Goal: Entertainment & Leisure: Consume media (video, audio)

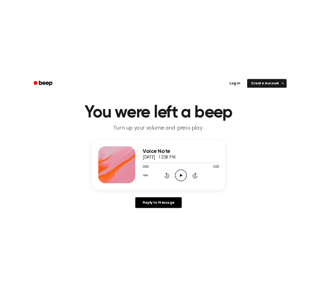
scroll to position [35, 0]
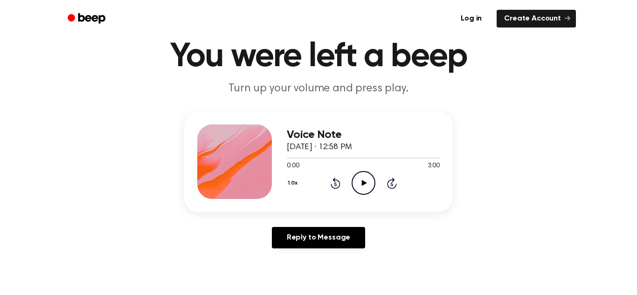
click at [360, 178] on icon "Play Audio" at bounding box center [364, 183] width 24 height 24
click at [361, 177] on icon "Pause Audio" at bounding box center [364, 183] width 24 height 24
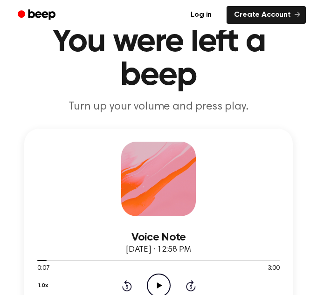
scroll to position [72, 0]
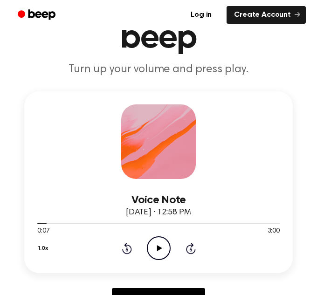
click at [37, 223] on div at bounding box center [41, 223] width 9 height 1
click at [149, 248] on icon "Play Audio" at bounding box center [159, 249] width 24 height 24
click at [149, 248] on icon "Pause Audio" at bounding box center [159, 249] width 24 height 24
click at [149, 248] on icon "Play Audio" at bounding box center [159, 249] width 24 height 24
click at [149, 248] on icon "Pause Audio" at bounding box center [159, 249] width 24 height 24
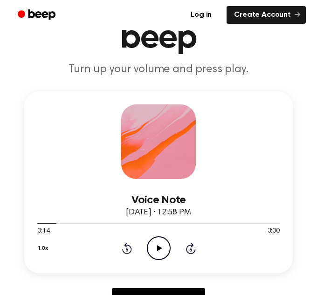
click at [152, 252] on icon "Play Audio" at bounding box center [159, 249] width 24 height 24
click at [157, 246] on icon at bounding box center [159, 248] width 4 height 6
click at [162, 240] on icon "Play Audio" at bounding box center [159, 249] width 24 height 24
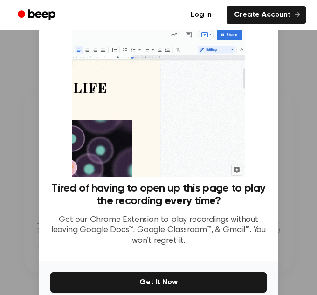
scroll to position [0, 0]
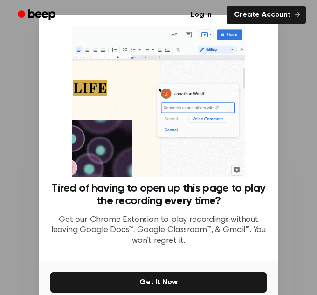
click at [240, 57] on img at bounding box center [158, 101] width 173 height 151
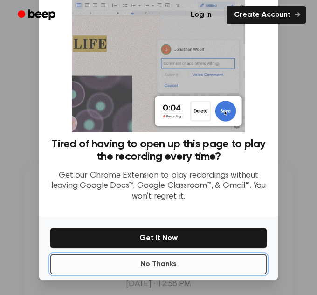
click at [174, 267] on button "No Thanks" at bounding box center [158, 264] width 216 height 21
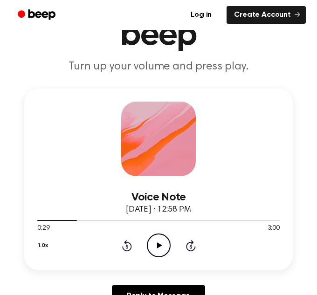
scroll to position [80, 0]
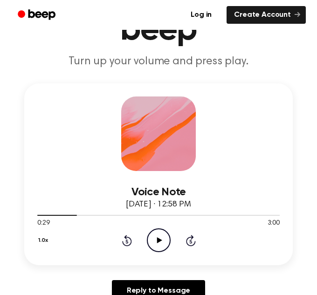
click at [154, 243] on icon "Play Audio" at bounding box center [159, 241] width 24 height 24
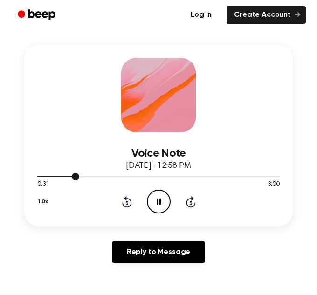
scroll to position [117, 0]
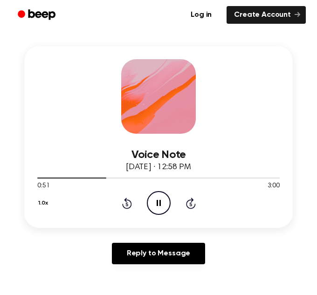
click at [159, 202] on icon "Pause Audio" at bounding box center [159, 203] width 24 height 24
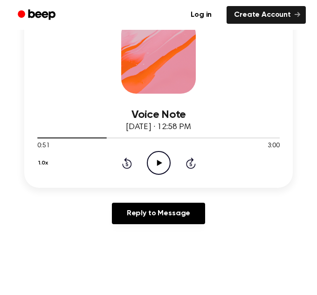
scroll to position [154, 0]
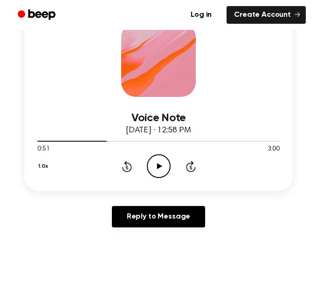
click at [160, 173] on icon "Play Audio" at bounding box center [159, 166] width 24 height 24
click at [160, 173] on icon "Pause Audio" at bounding box center [159, 166] width 24 height 24
click at [161, 163] on icon "Play Audio" at bounding box center [159, 166] width 24 height 24
click at [161, 163] on icon "Pause Audio" at bounding box center [159, 166] width 24 height 24
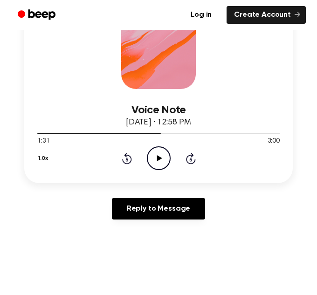
scroll to position [160, 0]
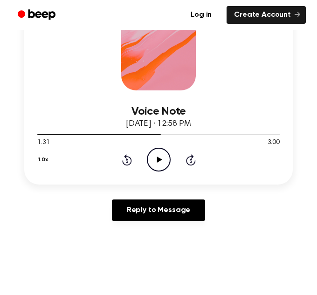
click at [160, 157] on icon "Play Audio" at bounding box center [159, 160] width 24 height 24
click at [160, 157] on icon at bounding box center [159, 160] width 4 height 6
click at [160, 163] on icon "Play Audio" at bounding box center [159, 160] width 24 height 24
click at [158, 158] on icon "Pause Audio" at bounding box center [159, 160] width 24 height 24
click at [164, 157] on icon "Play Audio" at bounding box center [159, 160] width 24 height 24
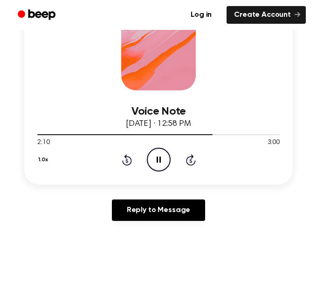
click at [164, 157] on icon "Pause Audio" at bounding box center [159, 160] width 24 height 24
click at [160, 159] on icon at bounding box center [159, 160] width 5 height 6
click at [160, 160] on icon at bounding box center [159, 160] width 4 height 6
click at [163, 158] on icon "Play Audio" at bounding box center [159, 160] width 24 height 24
click at [164, 160] on icon "Pause Audio" at bounding box center [159, 160] width 24 height 24
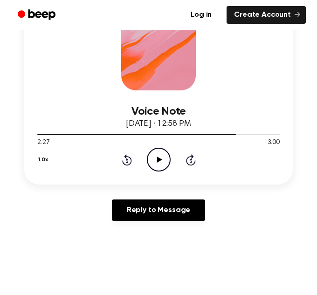
click at [160, 150] on icon "Play Audio" at bounding box center [159, 160] width 24 height 24
click at [160, 150] on icon "Pause Audio" at bounding box center [159, 160] width 24 height 24
click at [160, 150] on icon "Play Audio" at bounding box center [159, 160] width 24 height 24
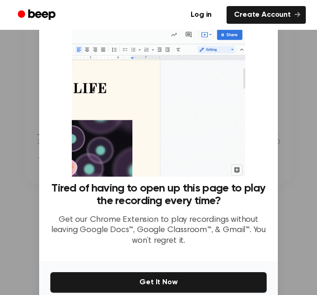
scroll to position [44, 0]
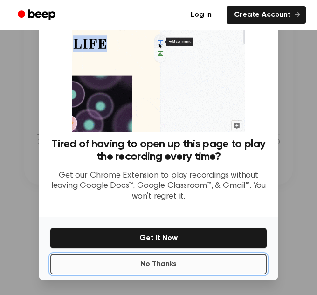
click at [221, 264] on button "No Thanks" at bounding box center [158, 264] width 216 height 21
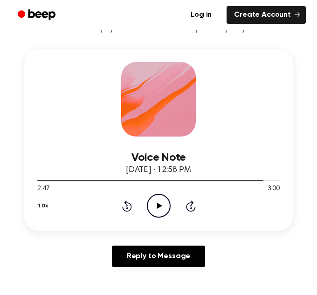
scroll to position [112, 0]
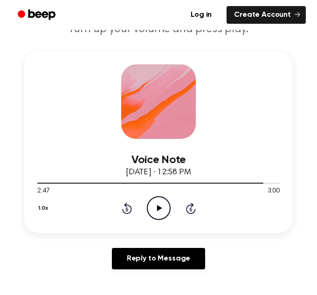
click at [152, 209] on icon "Play Audio" at bounding box center [159, 208] width 24 height 24
click at [154, 207] on icon "Pause Audio" at bounding box center [159, 208] width 24 height 24
